Goal: Find specific fact: Find specific fact

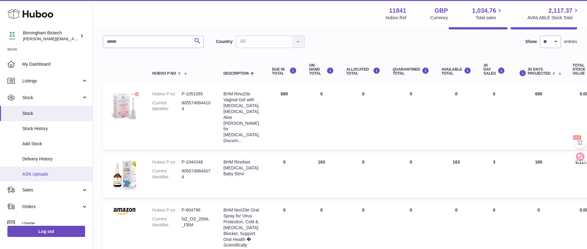
scroll to position [46, 0]
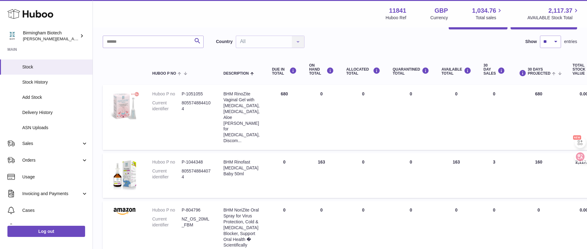
click at [177, 91] on dt "Huboo P no" at bounding box center [166, 94] width 29 height 6
click at [193, 94] on dd "P-1051055" at bounding box center [196, 94] width 29 height 6
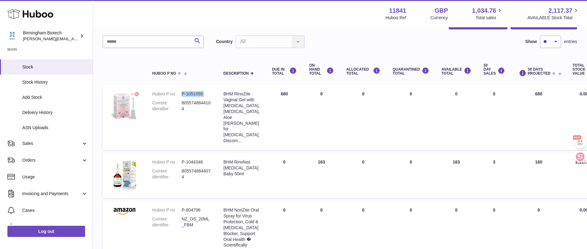
click at [193, 94] on dd "P-1051055" at bounding box center [196, 94] width 29 height 6
copy dl "P-1051055"
click at [151, 95] on td "Huboo P no P-1051055 Current identifier 8055748844104" at bounding box center [181, 117] width 71 height 65
drag, startPoint x: 152, startPoint y: 93, endPoint x: 208, endPoint y: 91, distance: 55.7
click at [208, 91] on td "Huboo P no P-1051055 Current identifier 8055748844104" at bounding box center [181, 117] width 71 height 65
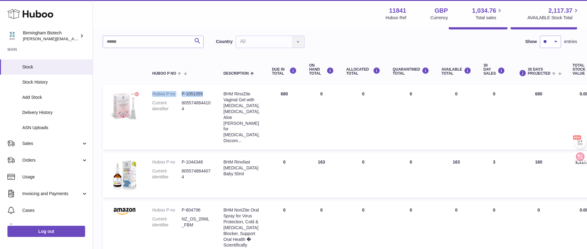
copy dl "Huboo P no P-1051055"
drag, startPoint x: 264, startPoint y: 67, endPoint x: 278, endPoint y: 74, distance: 15.9
click at [278, 74] on th "DUE IN TOTAL" at bounding box center [284, 69] width 37 height 25
copy div "DUE IN TOTAL"
click at [330, 136] on td "ON HAND Total 0" at bounding box center [321, 117] width 37 height 65
